Goal: Task Accomplishment & Management: Complete application form

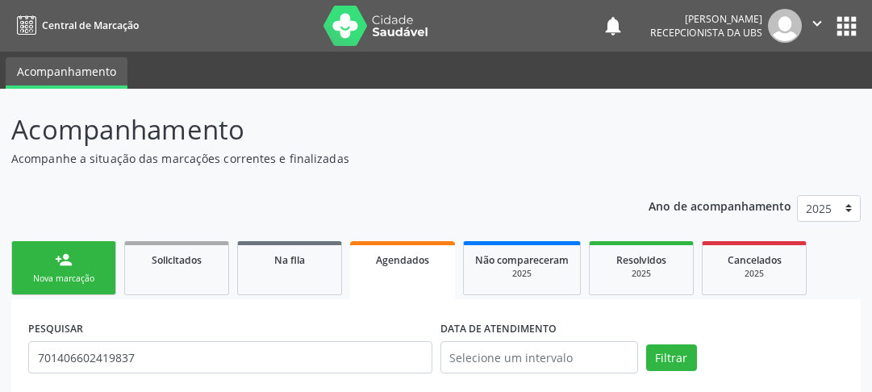
scroll to position [110, 0]
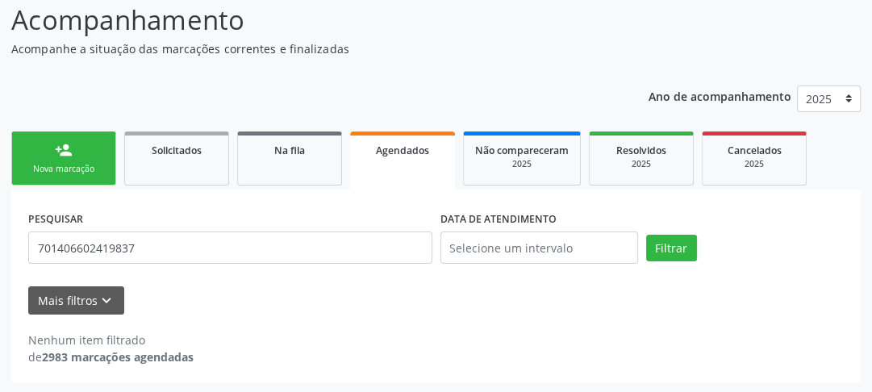
click at [54, 171] on div "Nova marcação" at bounding box center [63, 169] width 81 height 12
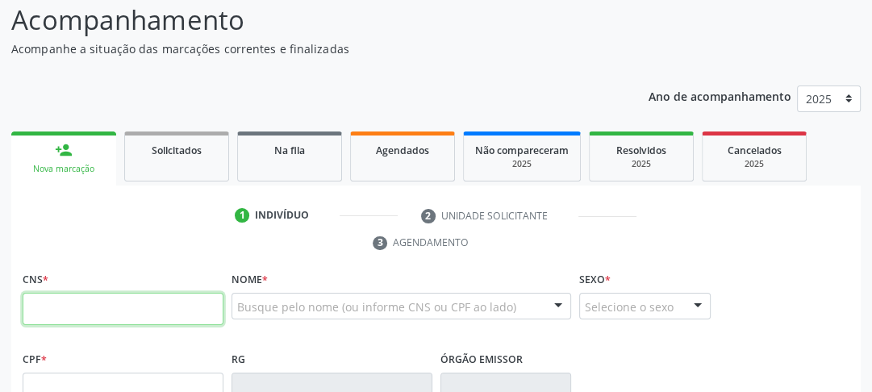
click at [92, 303] on input "text" at bounding box center [123, 309] width 201 height 32
type input "704 1071 8055 8474"
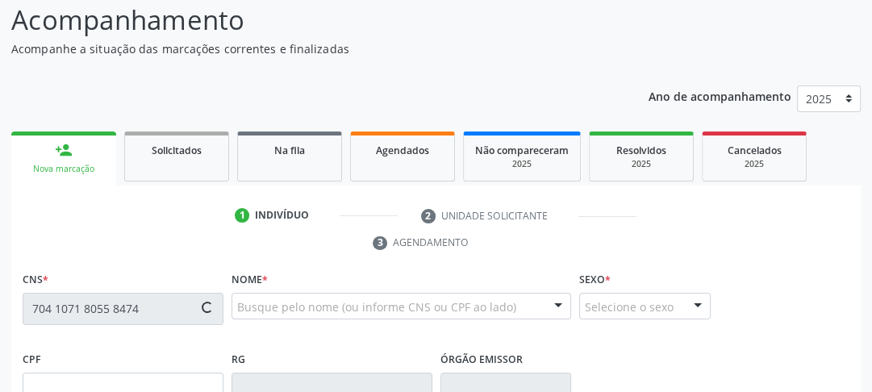
type input "25[DATE]"
type input "Neuza [PERSON_NAME]"
type input "[PHONE_NUMBER]"
type input "S/N"
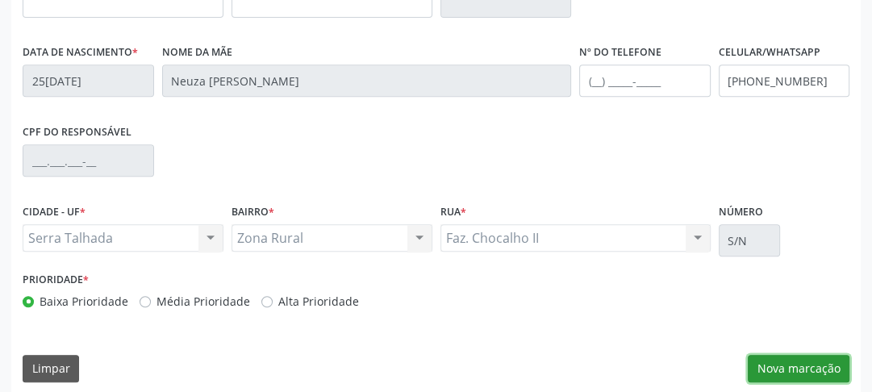
click at [782, 366] on button "Nova marcação" at bounding box center [799, 368] width 102 height 27
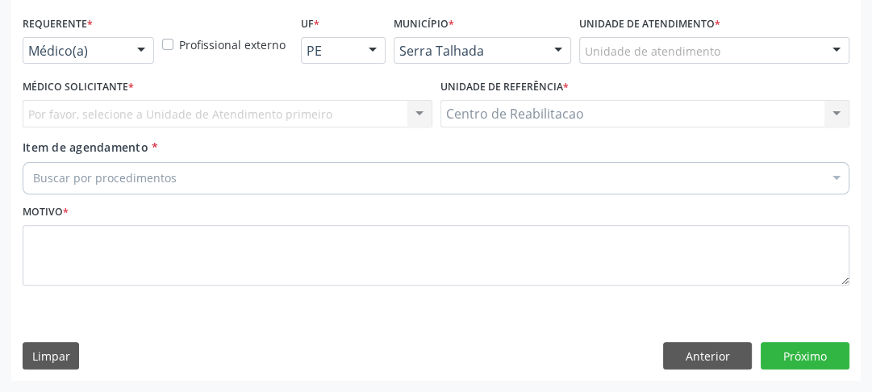
scroll to position [365, 0]
click at [232, 164] on div "Buscar por procedimentos" at bounding box center [436, 179] width 827 height 32
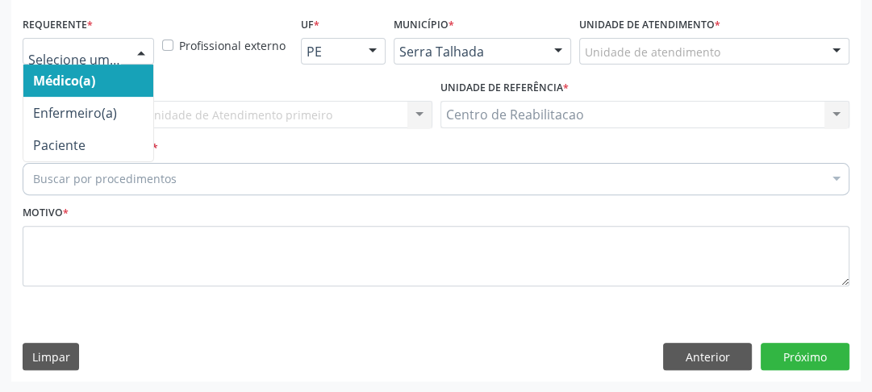
click at [65, 55] on input "text" at bounding box center [74, 60] width 93 height 32
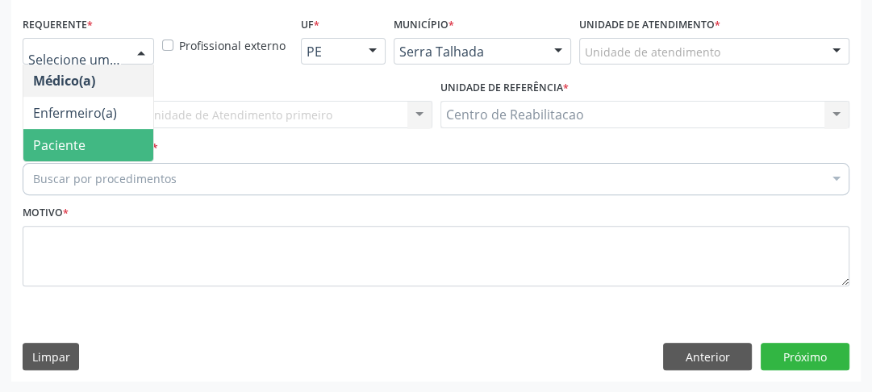
click at [71, 134] on span "Paciente" at bounding box center [88, 145] width 130 height 32
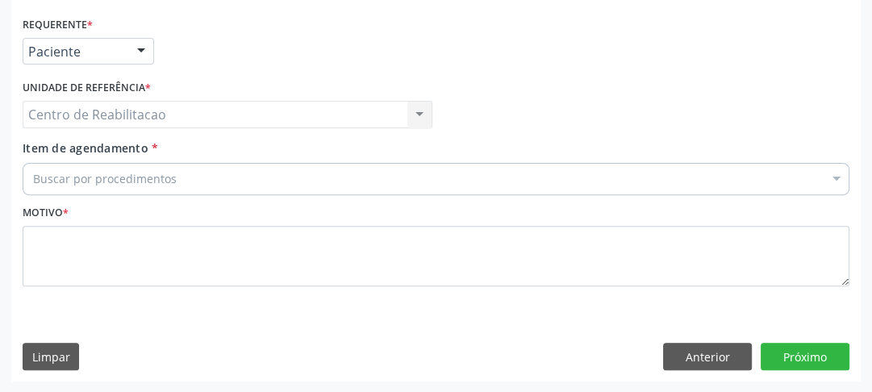
click at [123, 122] on div "Centro de Reabilitacao Centro de Reabilitacao Nenhum resultado encontrado para:…" at bounding box center [228, 114] width 410 height 27
click at [144, 119] on div "Centro de Reabilitacao Centro de Reabilitacao Nenhum resultado encontrado para:…" at bounding box center [228, 114] width 410 height 27
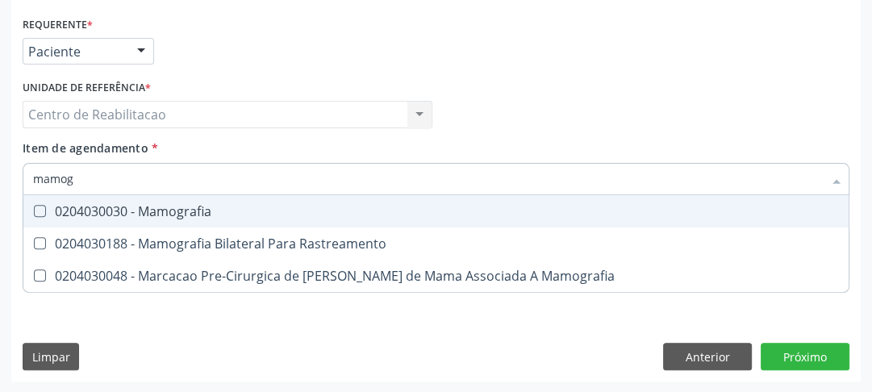
type input "mamogr"
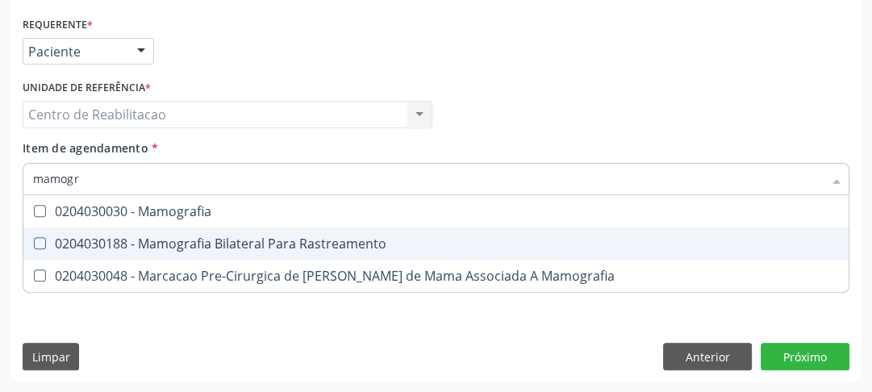
click at [44, 238] on Rastreamento at bounding box center [40, 243] width 12 height 12
click at [34, 238] on Rastreamento "checkbox" at bounding box center [28, 243] width 10 height 10
checkbox Rastreamento "true"
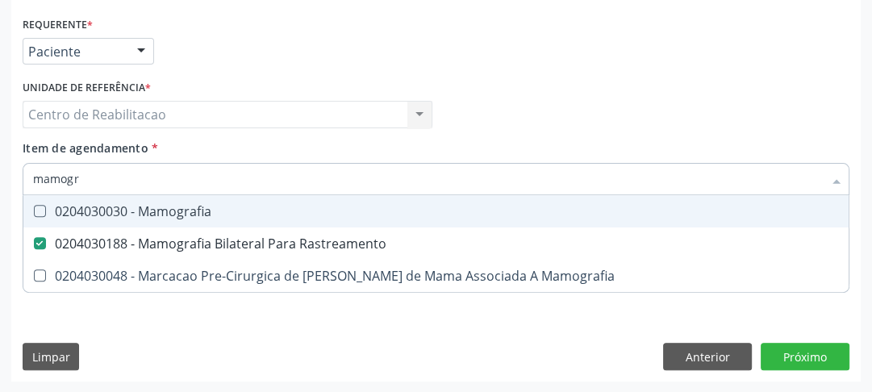
click at [644, 126] on div "Médico Solicitante Por favor, selecione a Unidade de Atendimento primeiro Nenhu…" at bounding box center [436, 107] width 835 height 63
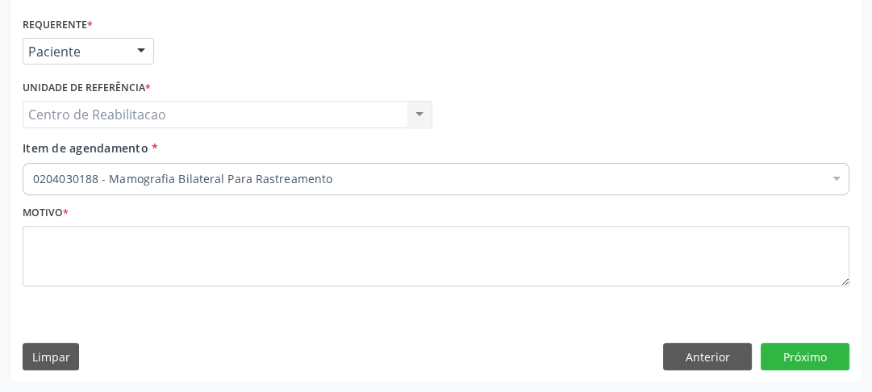
click at [482, 340] on div "Requerente * Paciente Médico(a) Enfermeiro(a) Paciente Nenhum resultado encontr…" at bounding box center [435, 197] width 849 height 369
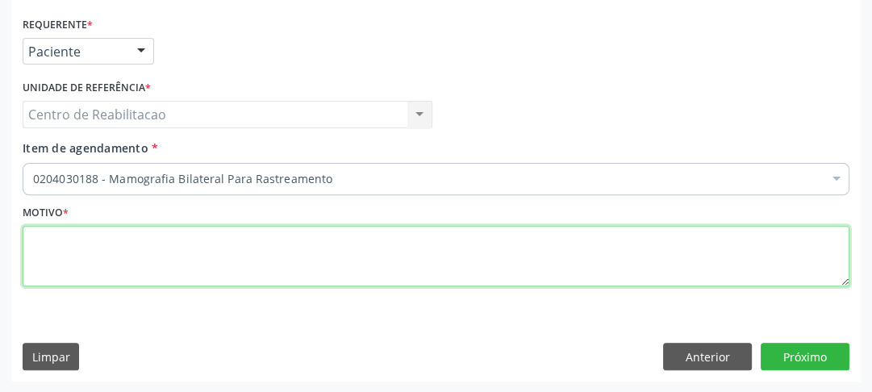
click at [415, 255] on textarea at bounding box center [436, 256] width 827 height 61
type textarea "00"
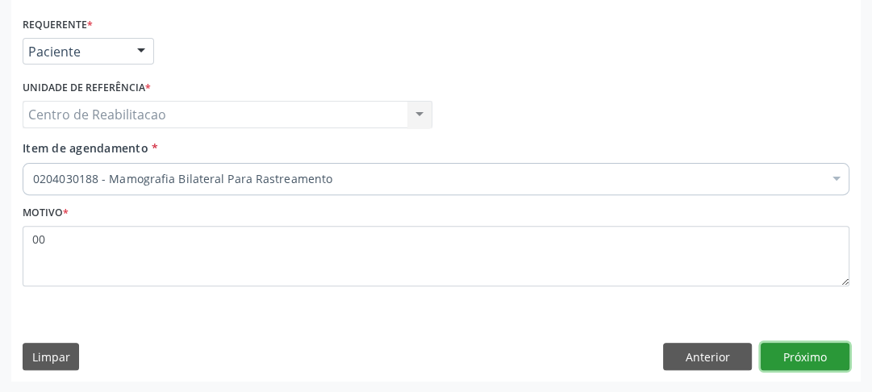
click at [803, 344] on button "Próximo" at bounding box center [805, 356] width 89 height 27
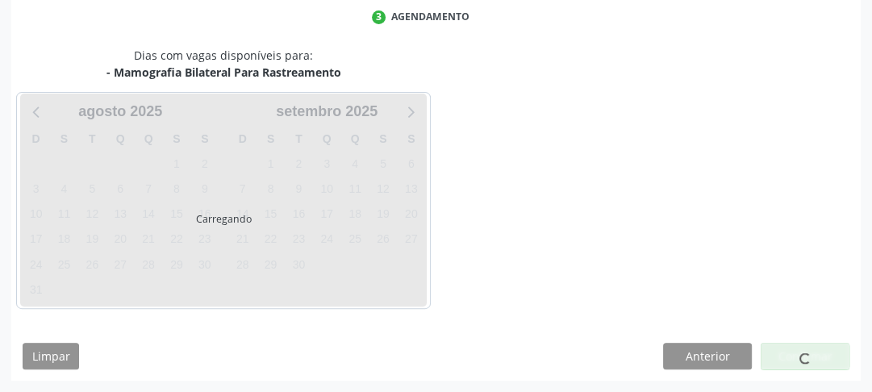
scroll to position [335, 0]
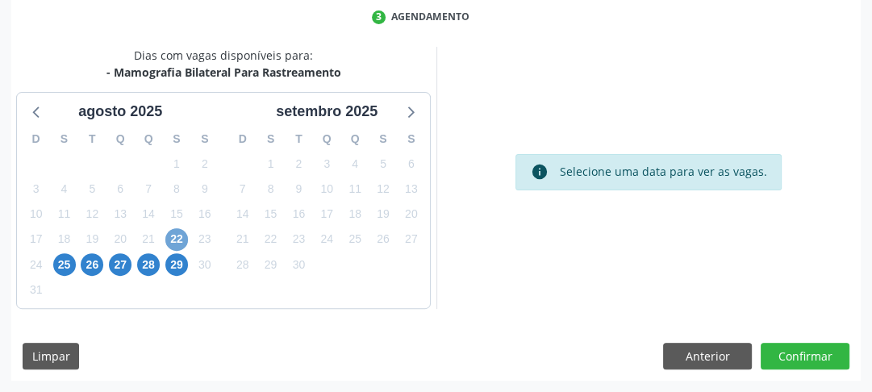
click at [178, 244] on span "22" at bounding box center [176, 239] width 23 height 23
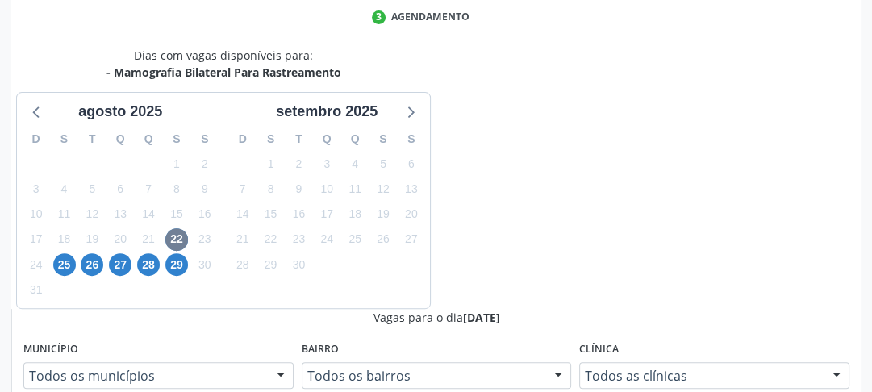
radio input "true"
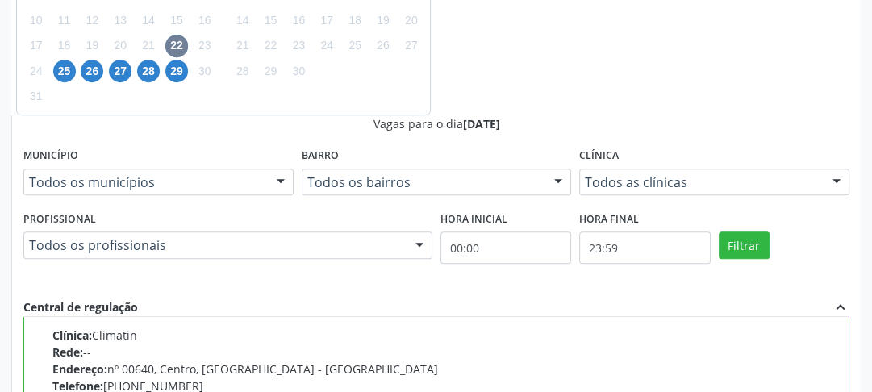
scroll to position [605, 0]
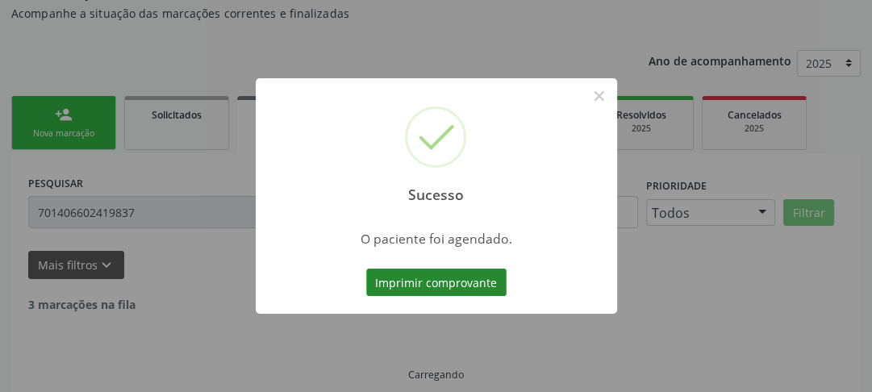
scroll to position [110, 0]
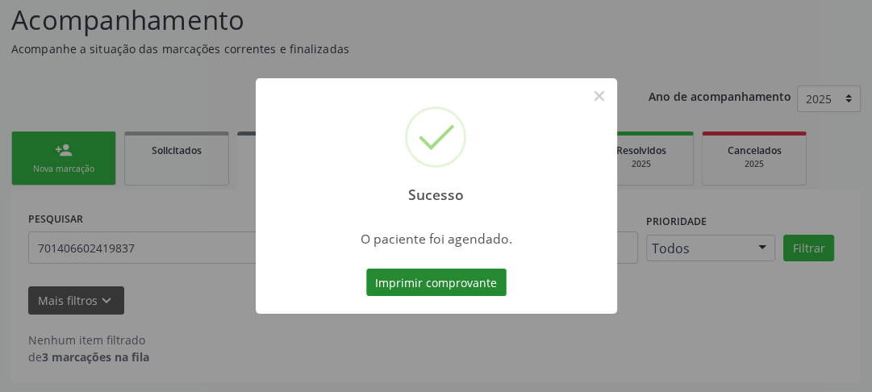
click at [464, 280] on button "Imprimir comprovante" at bounding box center [436, 282] width 140 height 27
